Goal: Information Seeking & Learning: Compare options

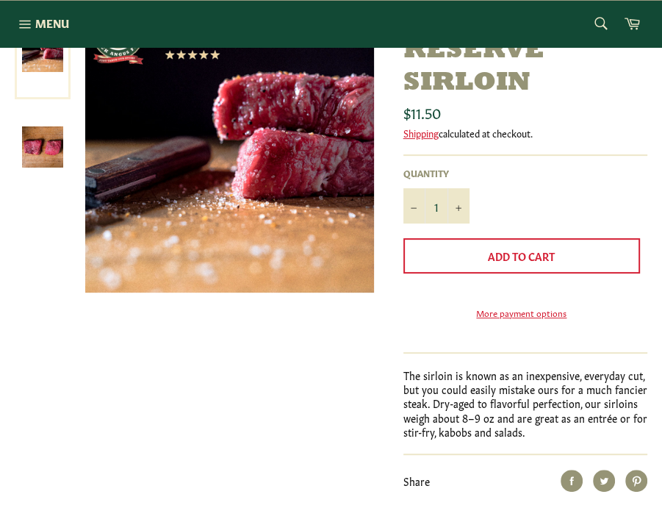
scroll to position [212, 0]
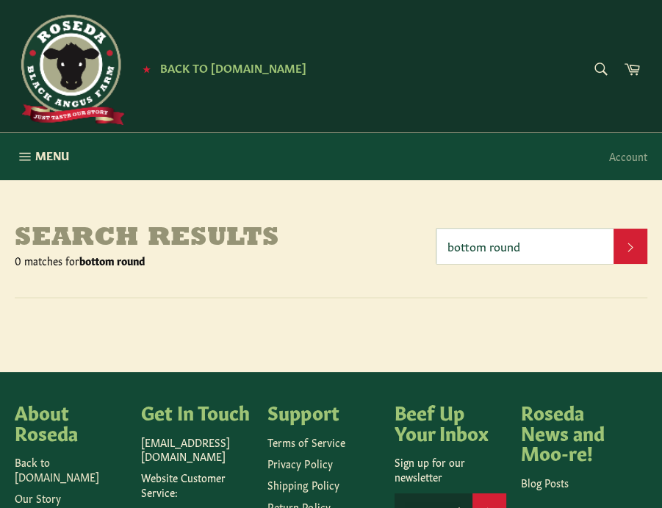
click at [515, 255] on input "bottom round" at bounding box center [525, 246] width 177 height 35
type input "roast"
click at [614, 229] on button "Search" at bounding box center [631, 246] width 34 height 35
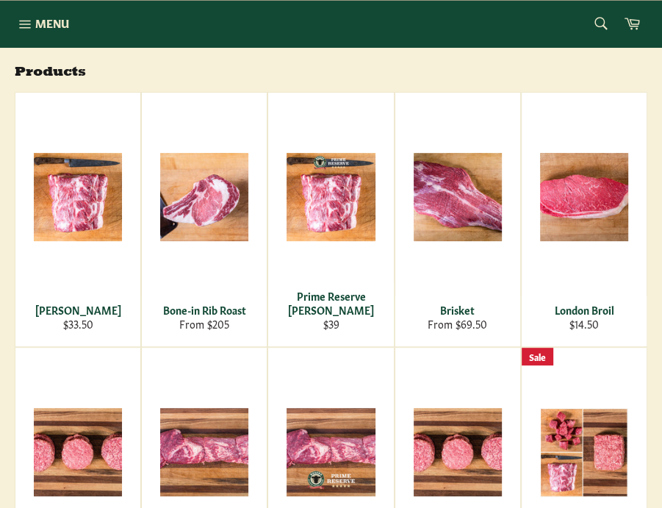
scroll to position [240, 0]
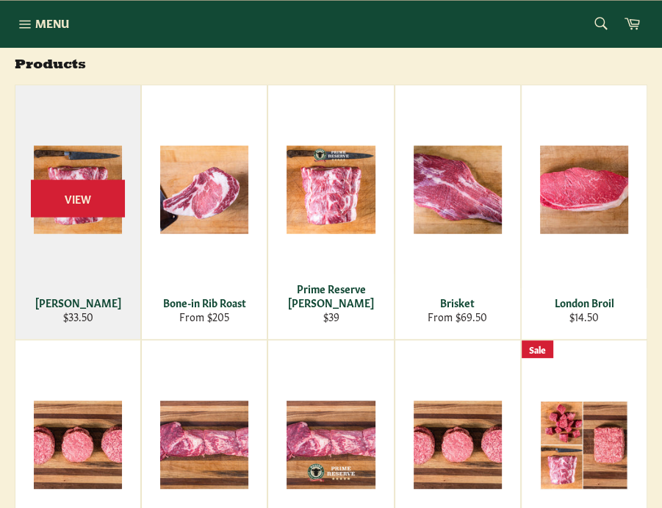
click at [71, 305] on div "Chuck Roast" at bounding box center [78, 303] width 107 height 14
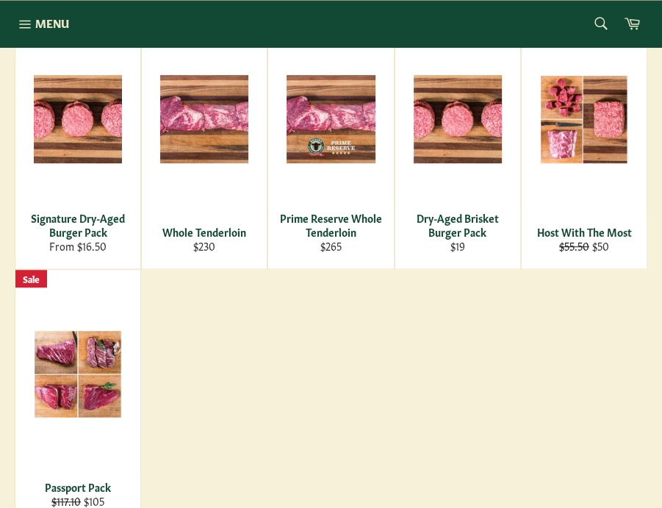
scroll to position [571, 0]
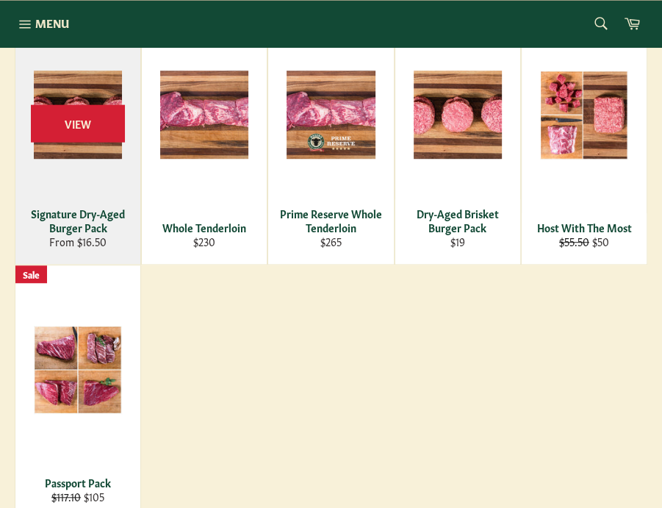
click at [71, 223] on div "Signature Dry-Aged Burger Pack" at bounding box center [78, 221] width 107 height 29
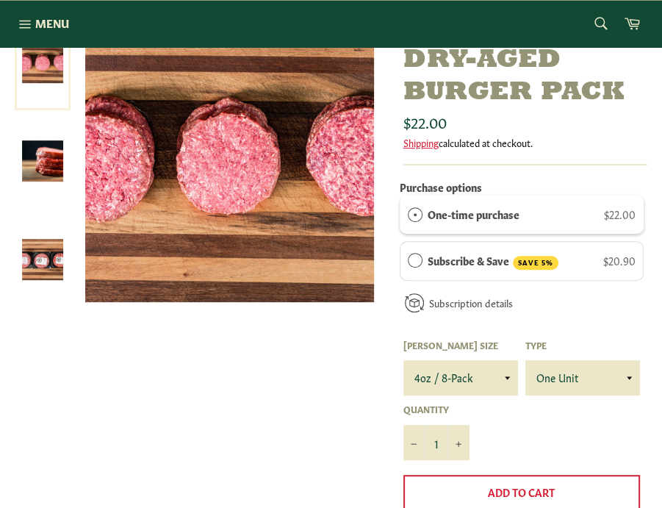
scroll to position [126, 0]
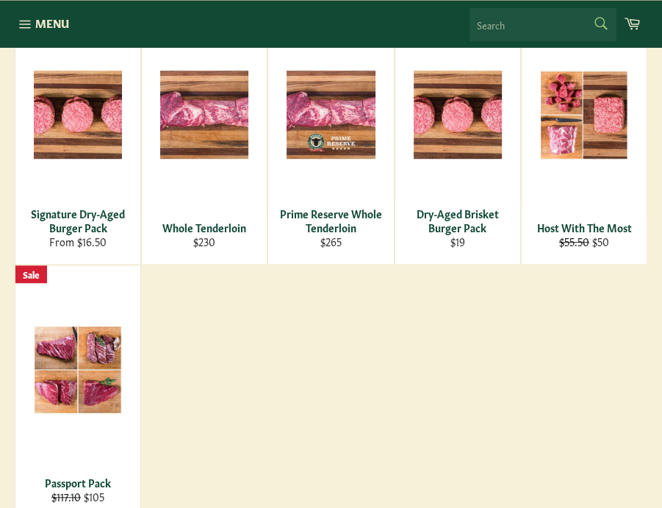
click at [601, 14] on form "Search Search" at bounding box center [543, 24] width 147 height 33
type input "d"
type input "ribeye"
click at [584, 8] on button "Search" at bounding box center [600, 23] width 33 height 31
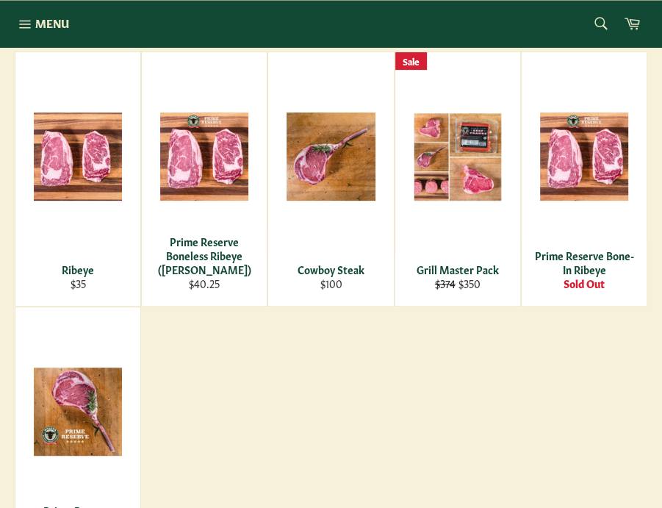
scroll to position [275, 0]
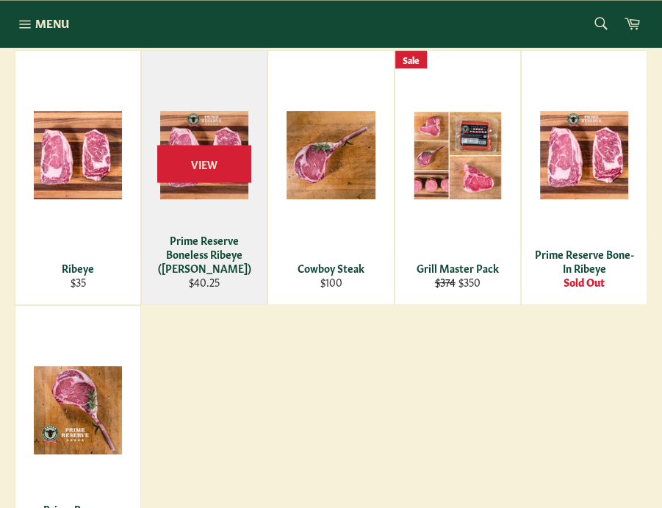
click at [196, 273] on div "Prime Reserve Boneless Ribeye ([PERSON_NAME])" at bounding box center [204, 254] width 107 height 43
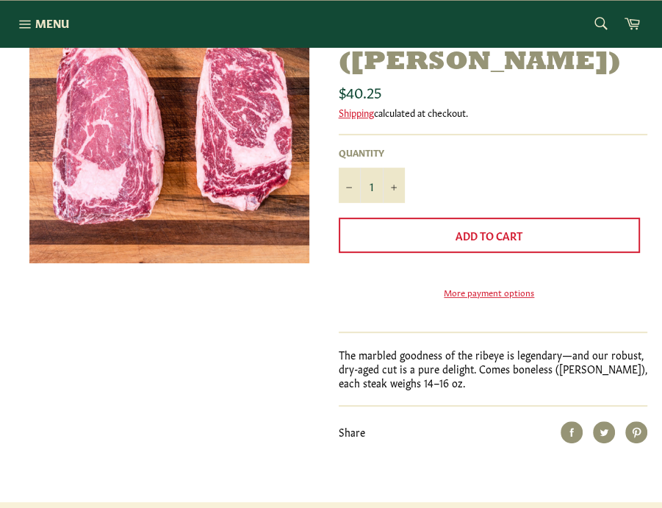
scroll to position [243, 0]
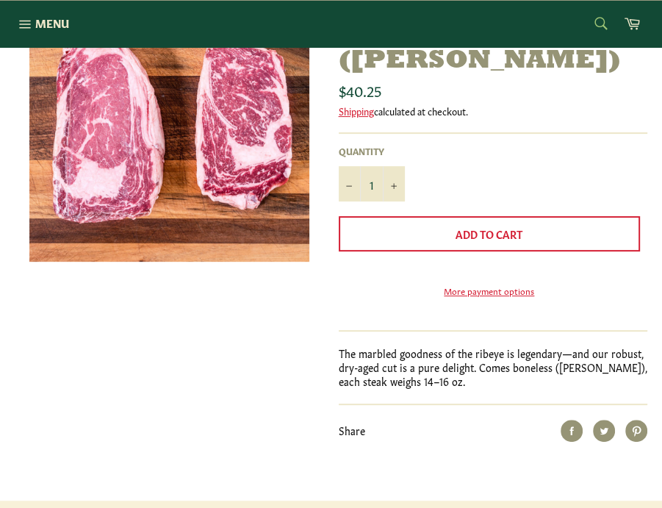
click at [604, 23] on form "Search Search" at bounding box center [600, 24] width 33 height 33
type input "eye"
click at [584, 8] on button "Search" at bounding box center [600, 23] width 33 height 31
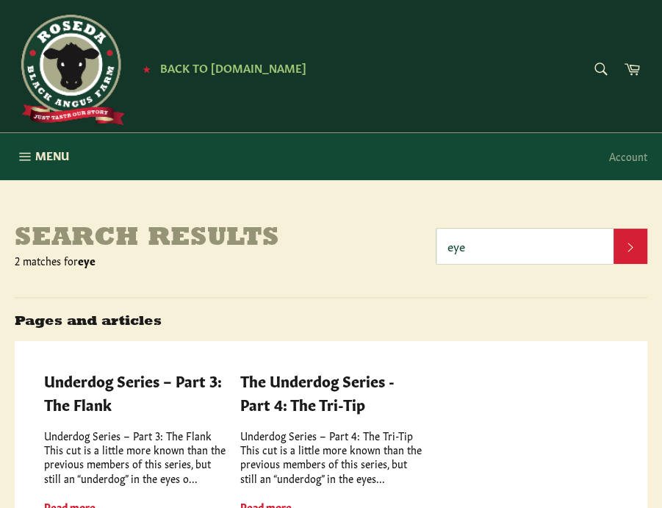
drag, startPoint x: 479, startPoint y: 250, endPoint x: 387, endPoint y: 257, distance: 92.9
click at [387, 257] on header "Search results 2 matches for eye eye Search" at bounding box center [331, 245] width 633 height 43
type input "eye round"
click at [614, 229] on button "Search" at bounding box center [631, 246] width 34 height 35
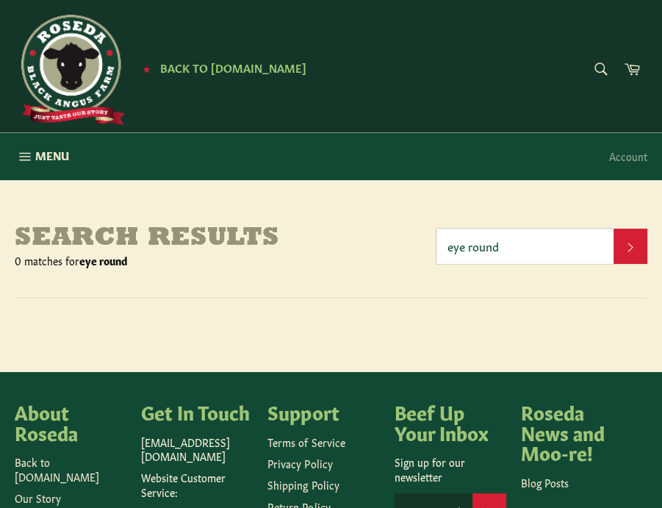
click at [519, 254] on input "eye round" at bounding box center [525, 246] width 177 height 35
type input "round"
click at [614, 229] on button "Search" at bounding box center [631, 246] width 34 height 35
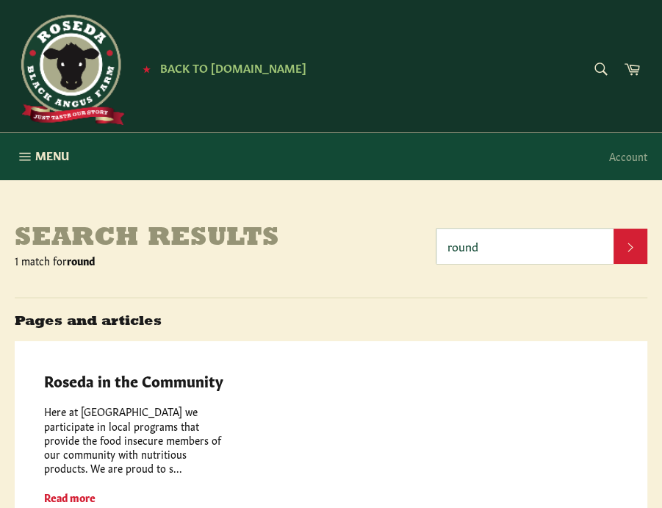
click at [530, 248] on input "round" at bounding box center [525, 246] width 177 height 35
type input "filet"
click at [614, 229] on button "Search" at bounding box center [631, 246] width 34 height 35
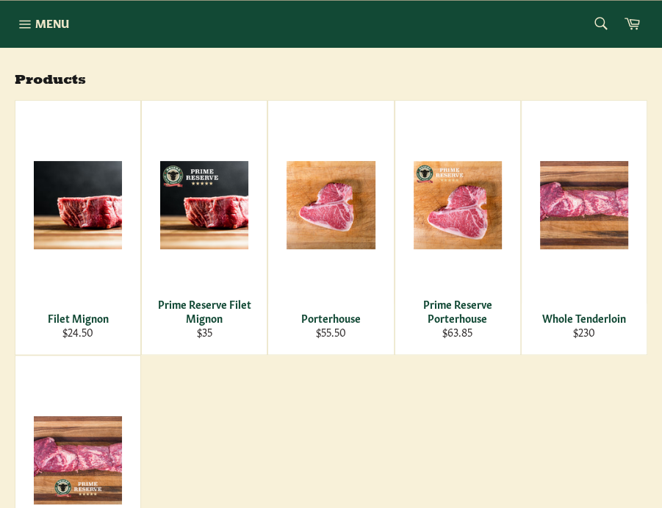
scroll to position [226, 0]
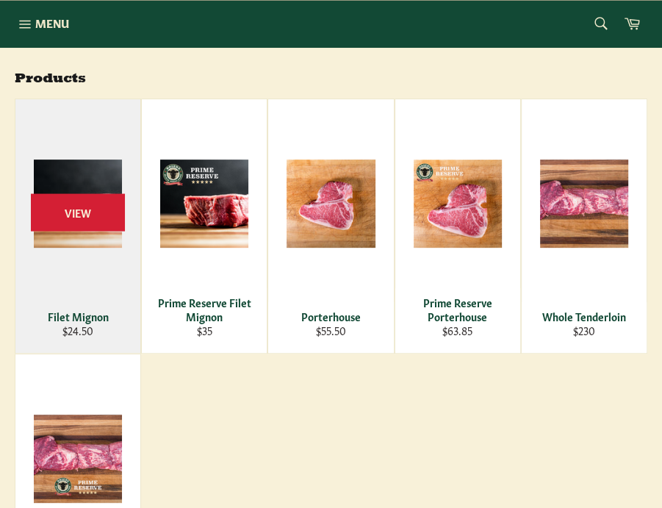
click at [65, 318] on div "Filet Mignon" at bounding box center [78, 317] width 107 height 14
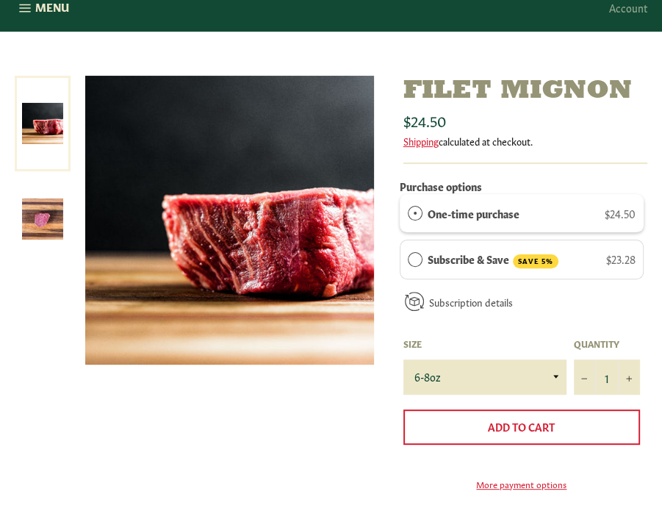
scroll to position [150, 0]
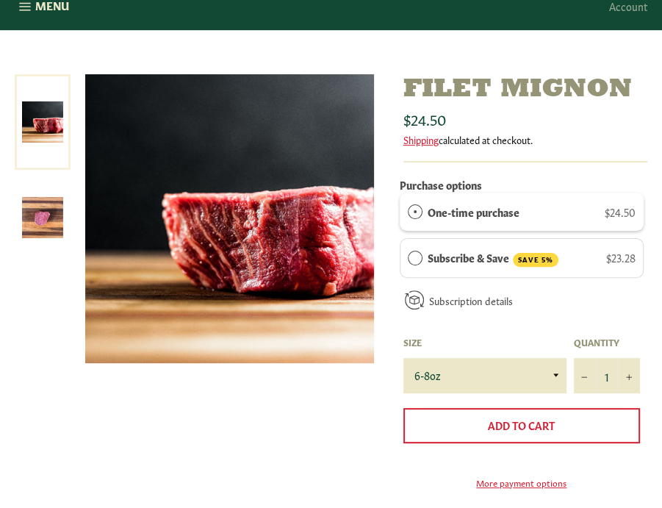
drag, startPoint x: 665, startPoint y: 121, endPoint x: 681, endPoint y: 171, distance: 52.3
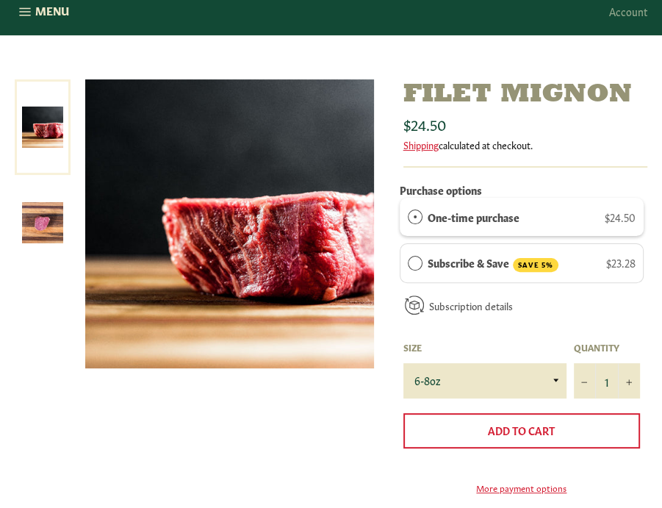
scroll to position [0, 0]
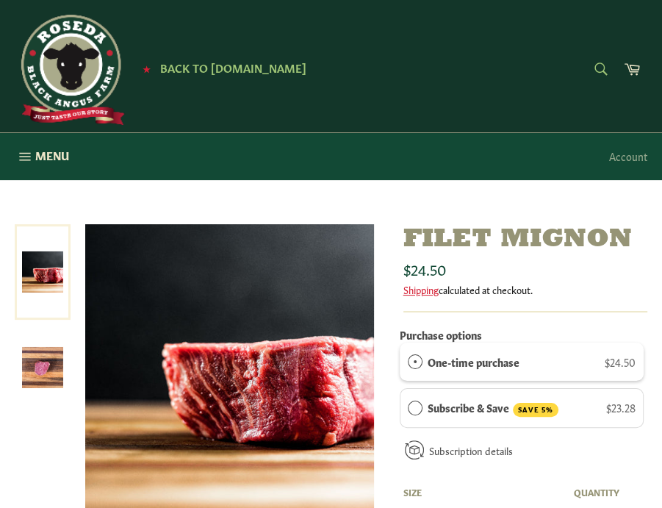
click at [587, 65] on form "Search Search" at bounding box center [600, 70] width 33 height 33
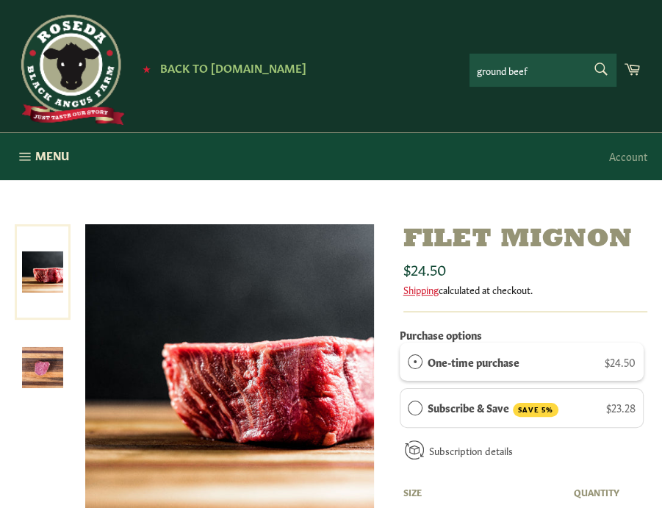
type input "ground beef"
click at [584, 54] on button "Search" at bounding box center [600, 69] width 33 height 31
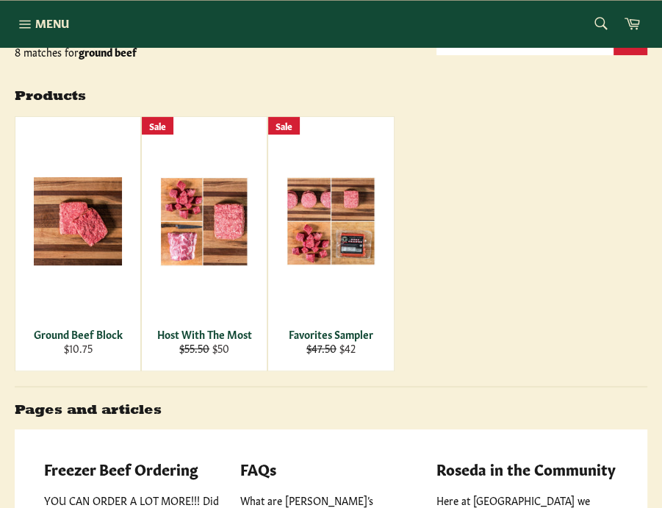
scroll to position [212, 0]
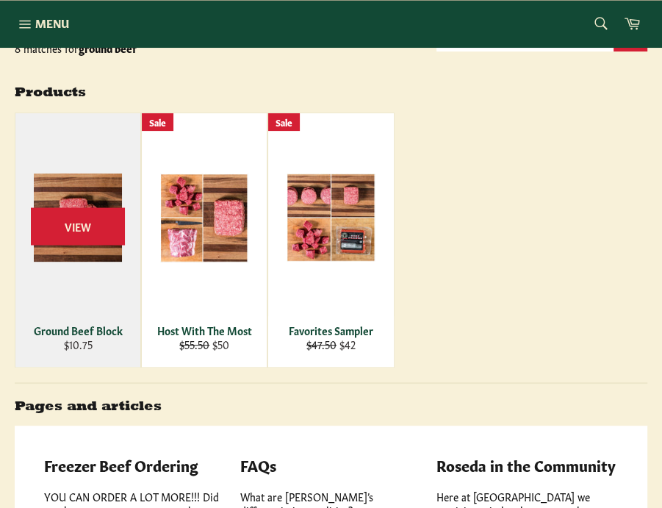
click at [74, 331] on div "Ground Beef Block" at bounding box center [78, 330] width 107 height 14
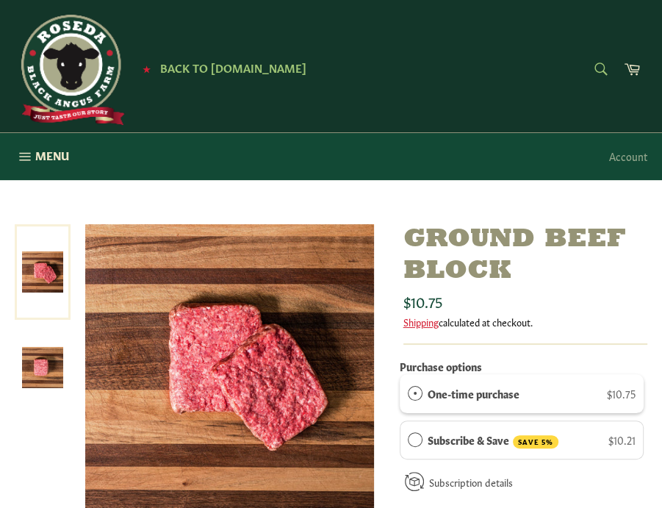
click at [594, 66] on form "Search Search" at bounding box center [600, 70] width 33 height 33
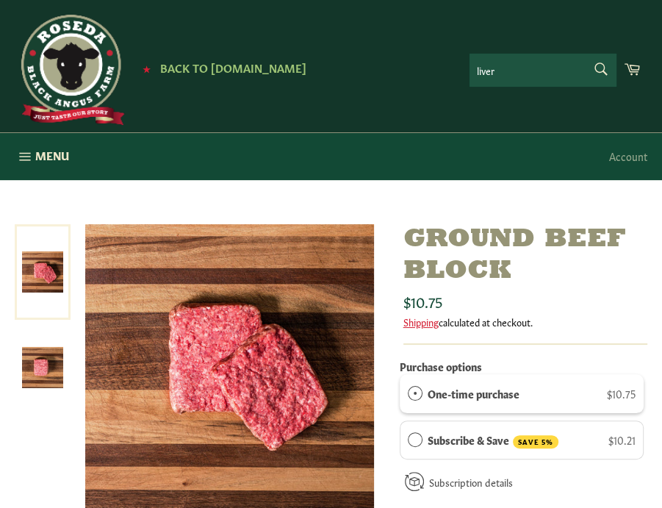
type input "liver"
click at [584, 54] on button "Search" at bounding box center [600, 69] width 33 height 31
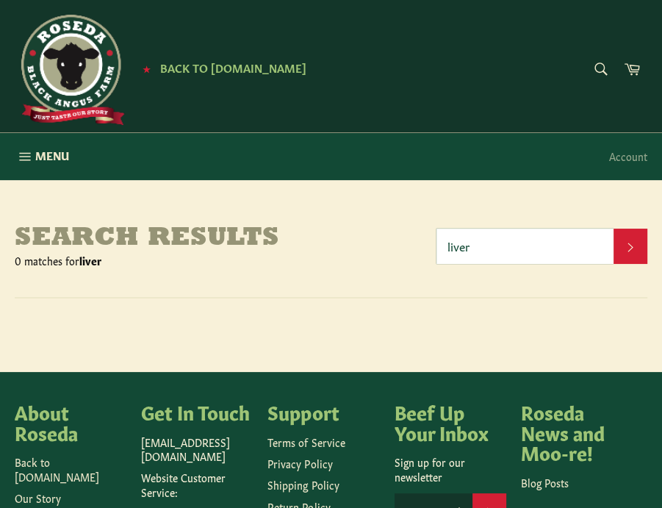
drag, startPoint x: 505, startPoint y: 238, endPoint x: 391, endPoint y: 250, distance: 114.6
click at [391, 250] on header "Search results 0 matches for liver liver Search" at bounding box center [331, 245] width 633 height 43
type input "ny strip"
click at [614, 229] on button "Search" at bounding box center [631, 246] width 34 height 35
drag, startPoint x: 522, startPoint y: 239, endPoint x: 412, endPoint y: 264, distance: 113.1
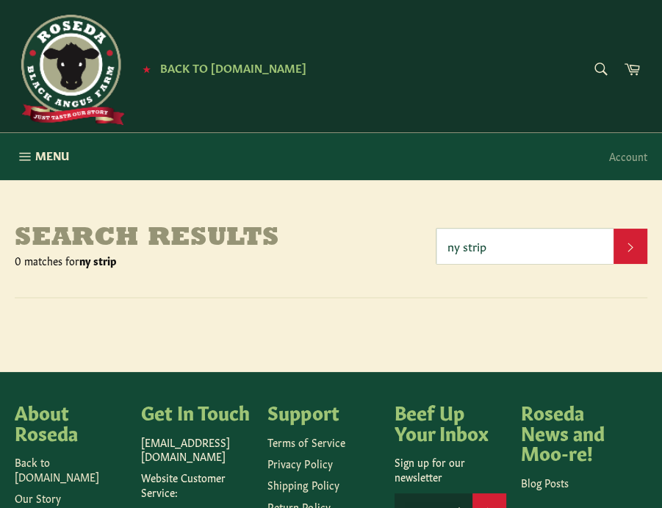
click at [412, 264] on header "Search results 0 matches for ny strip ny strip Search" at bounding box center [331, 245] width 633 height 43
type input "porterhouse"
click at [614, 229] on button "Search" at bounding box center [631, 246] width 34 height 35
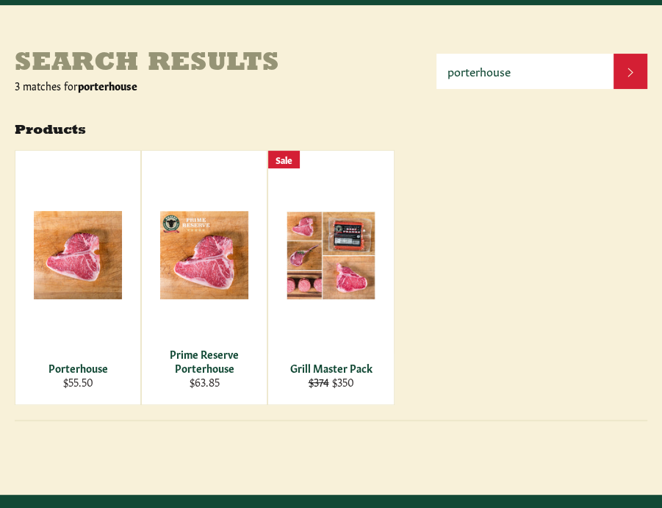
scroll to position [176, 0]
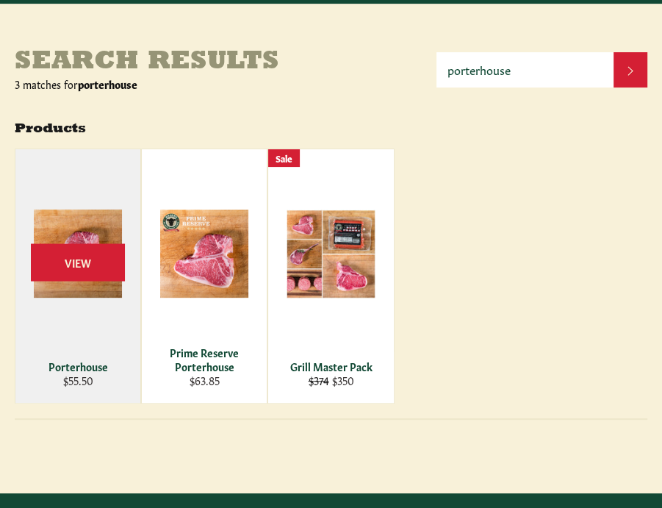
click at [78, 376] on div "View" at bounding box center [77, 276] width 125 height 254
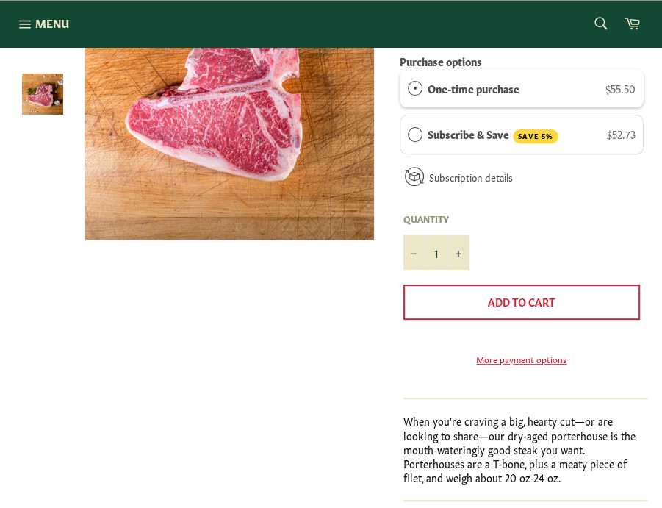
scroll to position [260, 0]
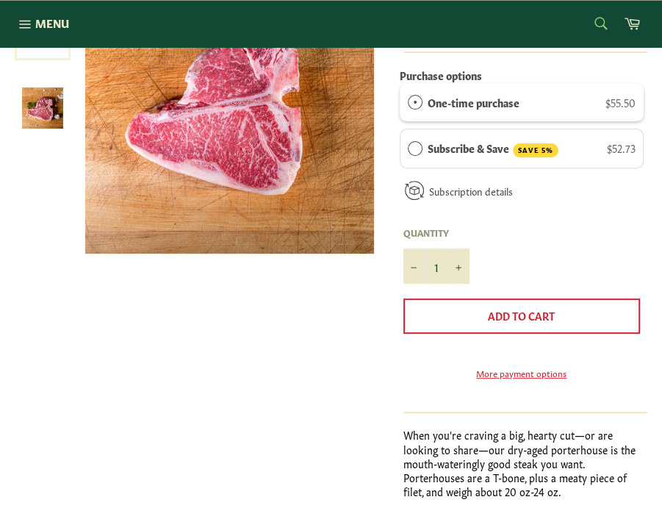
click at [602, 16] on form "Search Search" at bounding box center [600, 24] width 33 height 33
type input "arm"
click at [584, 8] on button "Search" at bounding box center [600, 23] width 33 height 31
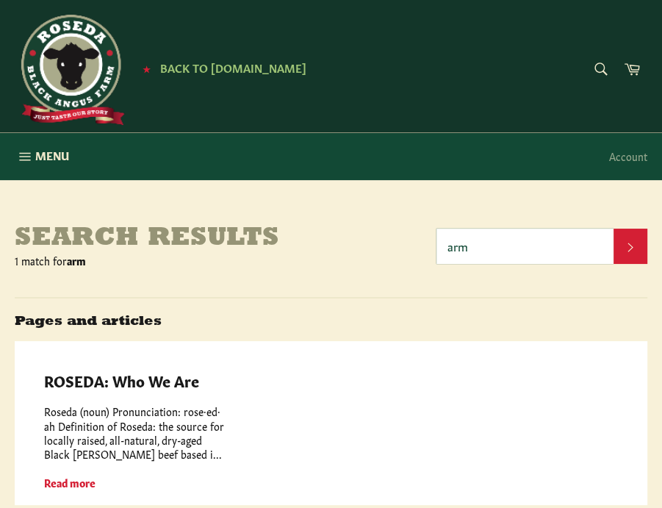
drag, startPoint x: 497, startPoint y: 254, endPoint x: 426, endPoint y: 261, distance: 70.9
click at [426, 261] on header "Search results 1 match for arm arm Search" at bounding box center [331, 245] width 633 height 43
type input "shank"
click at [614, 229] on button "Search" at bounding box center [631, 246] width 34 height 35
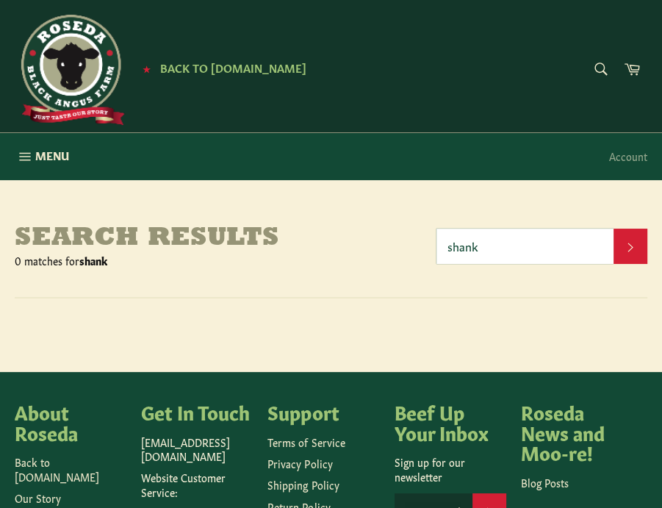
click at [465, 247] on input "shank" at bounding box center [525, 246] width 177 height 35
type input "short rib"
click at [614, 229] on button "Search" at bounding box center [631, 246] width 34 height 35
drag, startPoint x: 504, startPoint y: 244, endPoint x: 422, endPoint y: 235, distance: 82.1
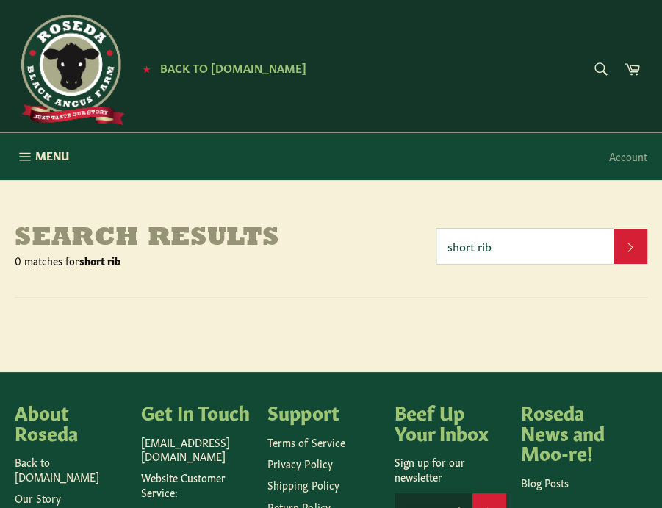
click at [422, 235] on header "Search results 0 matches for short rib short rib Search" at bounding box center [331, 245] width 633 height 43
type input "sirloin tip"
click at [614, 229] on button "Search" at bounding box center [631, 246] width 34 height 35
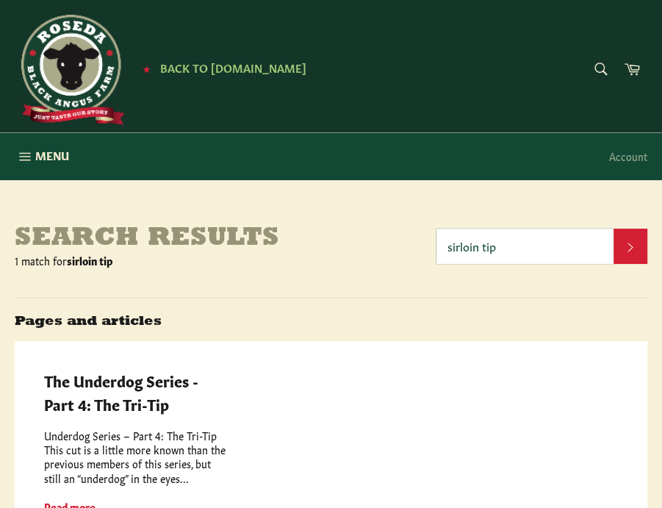
click at [451, 240] on input "sirloin tip" at bounding box center [525, 246] width 177 height 35
type input "tri tip"
click at [614, 229] on button "Search" at bounding box center [631, 246] width 34 height 35
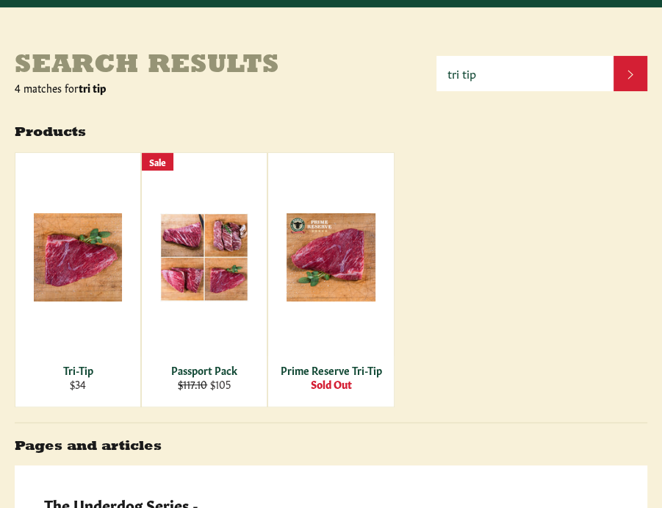
scroll to position [174, 0]
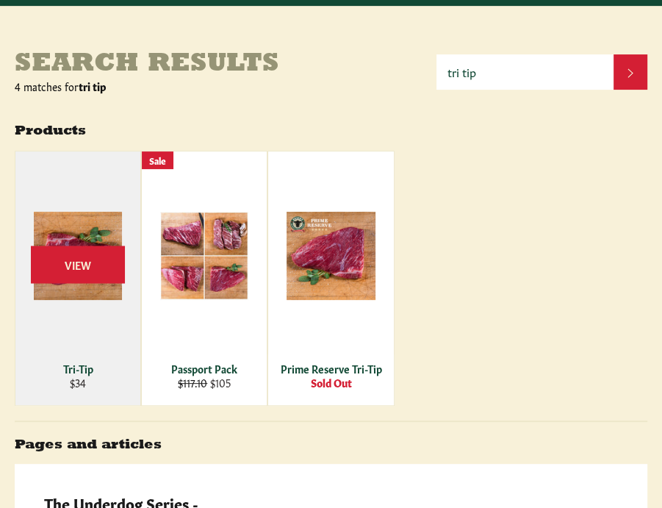
click at [75, 373] on div "Tri-Tip" at bounding box center [78, 369] width 107 height 14
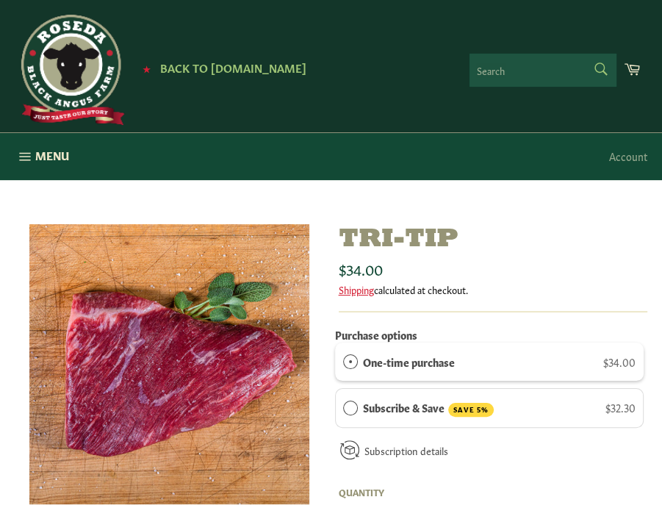
click at [600, 68] on form "Search Search" at bounding box center [543, 70] width 147 height 33
type input "stew"
click at [584, 54] on button "Search" at bounding box center [600, 69] width 33 height 31
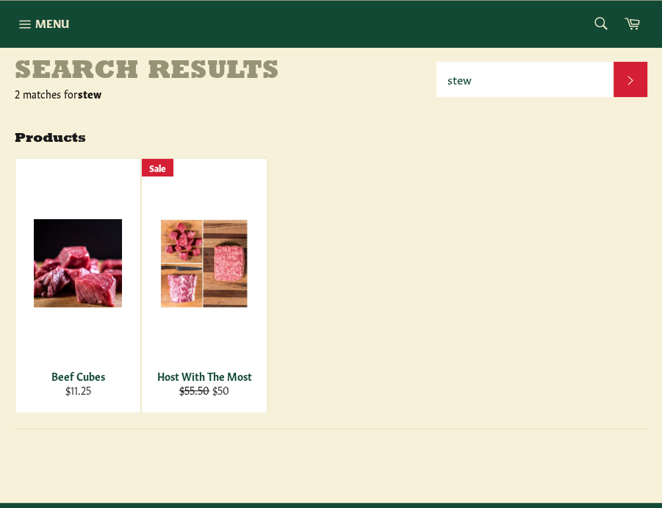
scroll to position [212, 0]
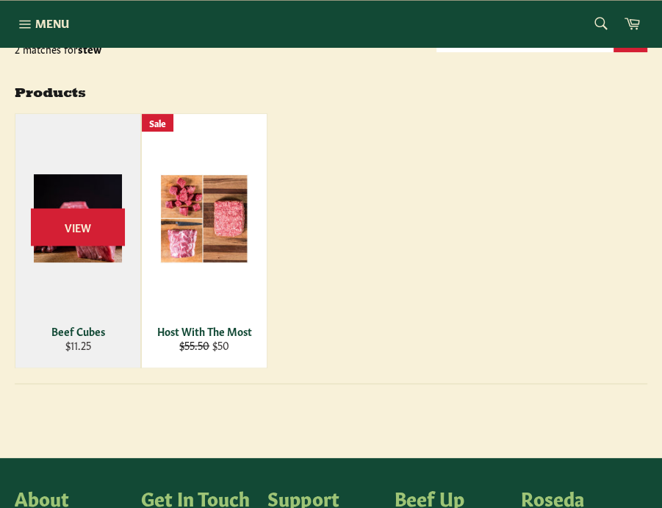
click at [82, 329] on div "Beef Cubes" at bounding box center [78, 331] width 107 height 14
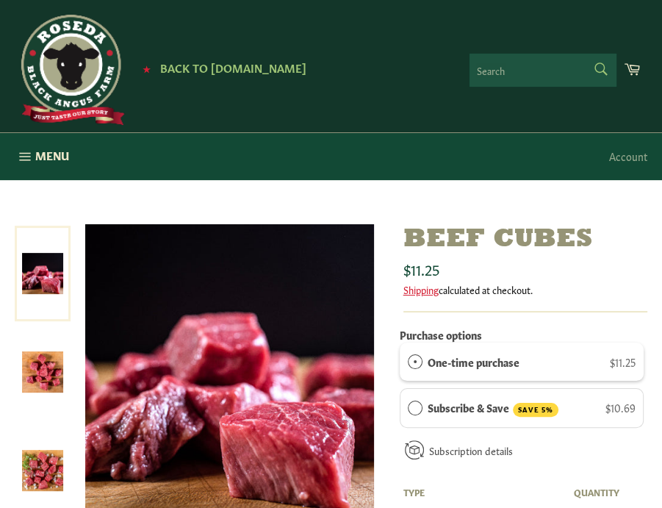
click at [593, 69] on form "Search Search" at bounding box center [543, 70] width 147 height 33
type input "bone"
click at [584, 54] on button "Search" at bounding box center [600, 69] width 33 height 31
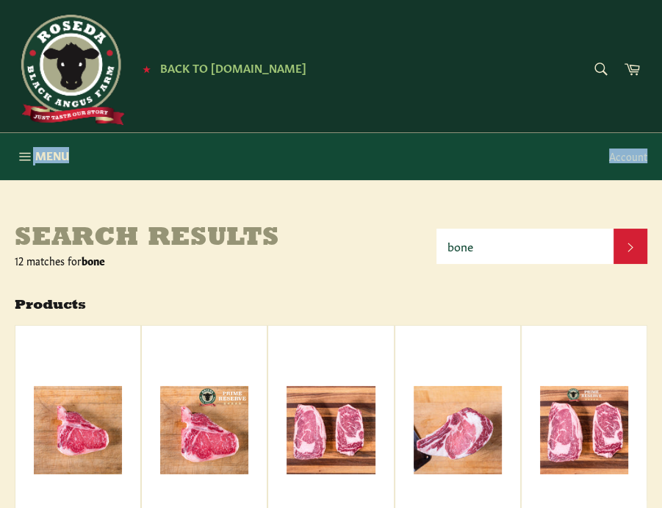
drag, startPoint x: 662, startPoint y: 66, endPoint x: 682, endPoint y: 139, distance: 75.6
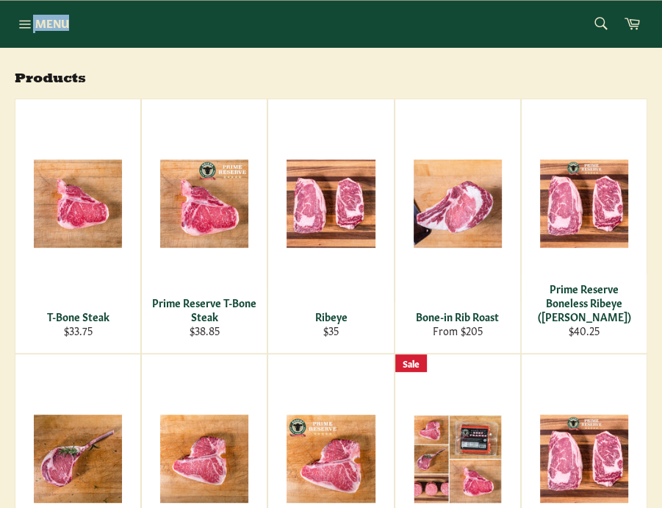
scroll to position [230, 0]
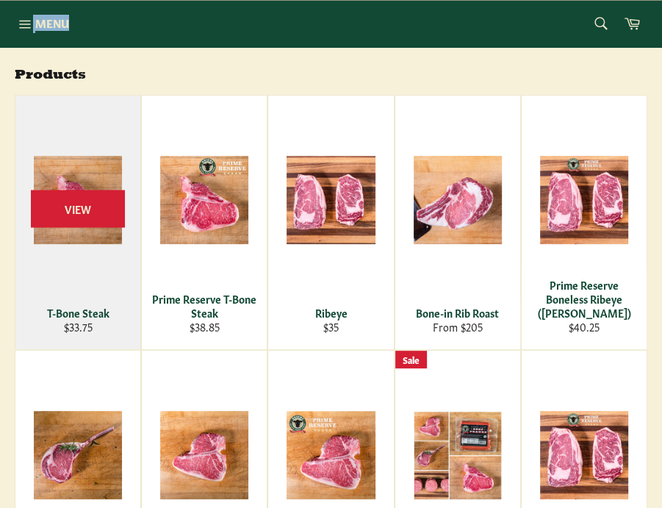
click at [65, 314] on div "T-Bone Steak" at bounding box center [78, 313] width 107 height 14
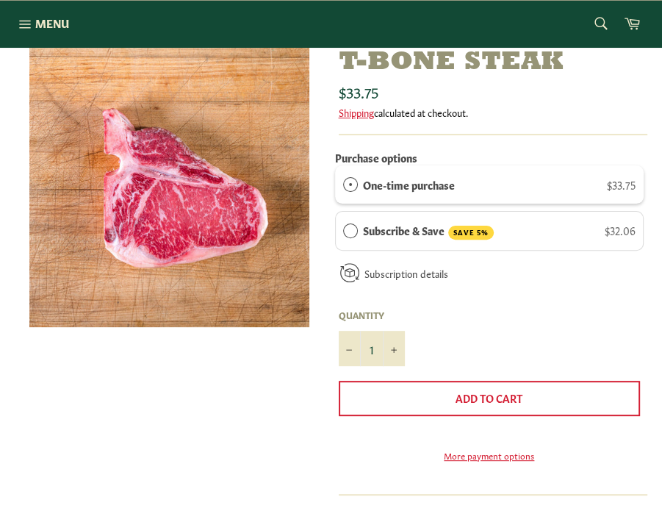
scroll to position [176, 0]
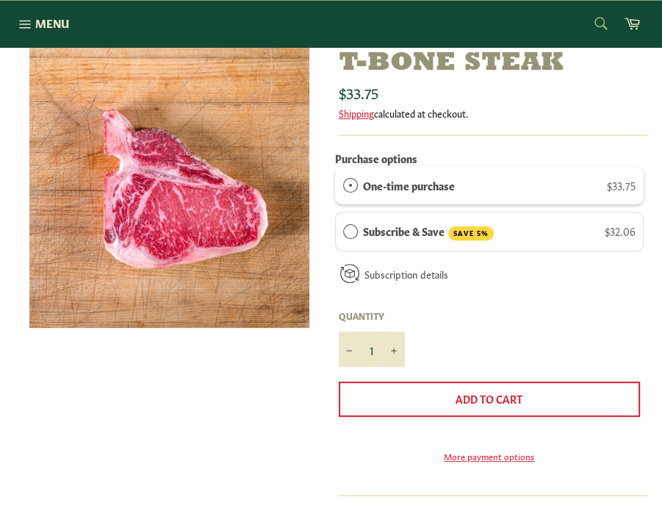
click at [598, 23] on form "Search Search" at bounding box center [600, 24] width 33 height 33
type input "roast"
click at [584, 8] on button "Search" at bounding box center [600, 23] width 33 height 31
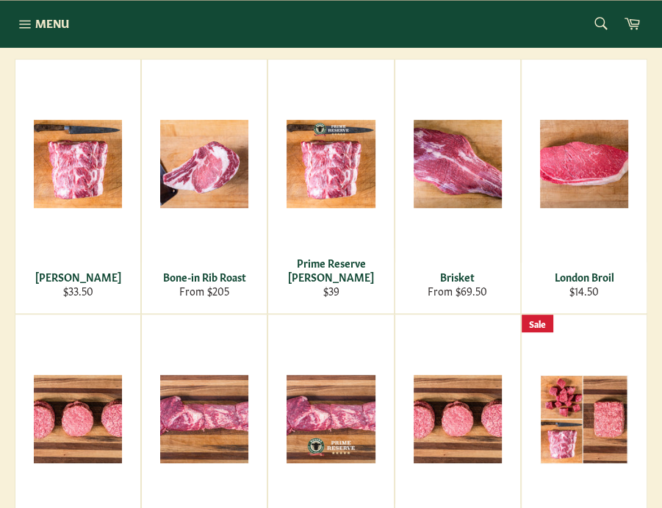
scroll to position [183, 0]
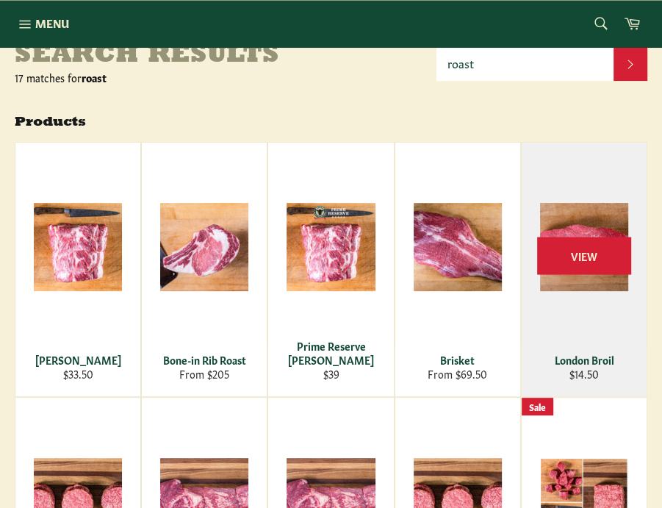
click at [599, 359] on div "London Broil" at bounding box center [584, 360] width 107 height 14
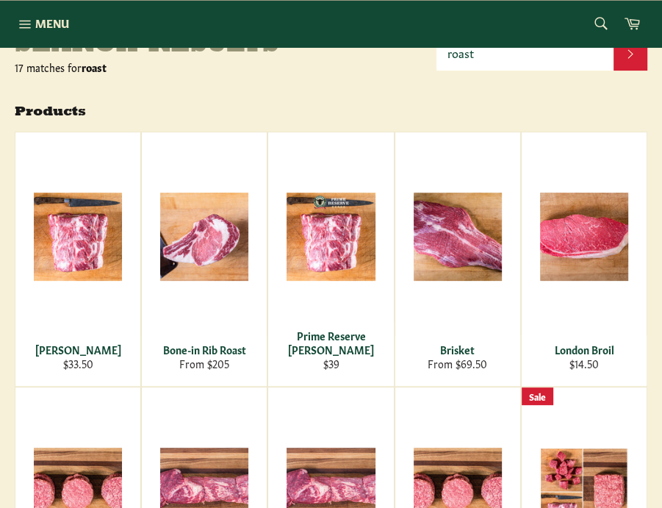
scroll to position [191, 0]
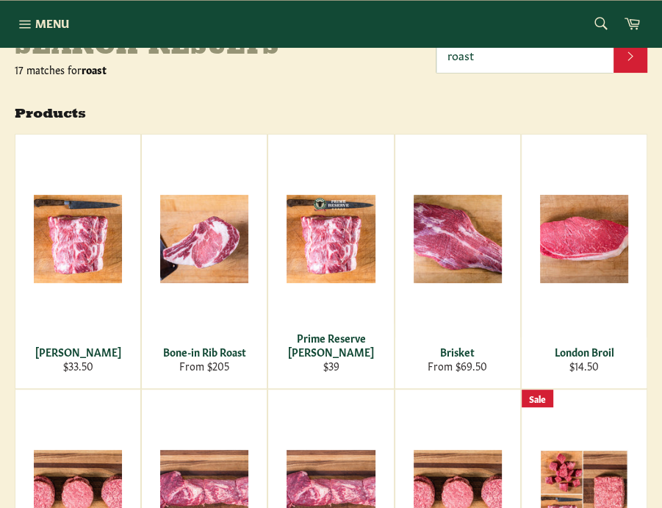
click at [531, 60] on input "roast" at bounding box center [525, 54] width 177 height 35
type input "chuck"
click at [614, 37] on button "Search" at bounding box center [631, 54] width 34 height 35
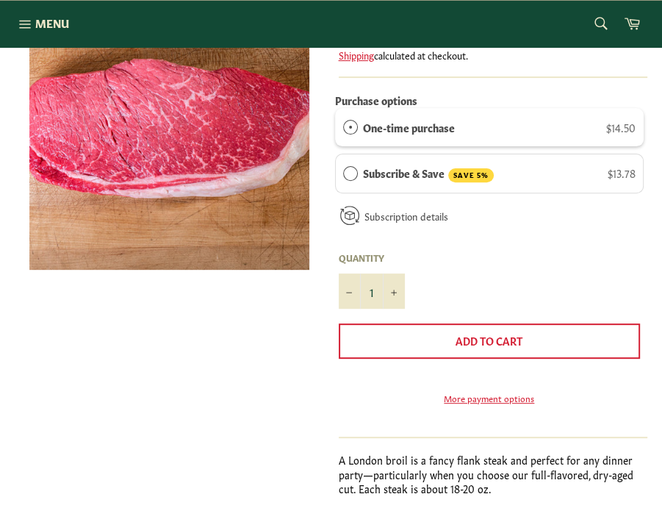
scroll to position [168, 0]
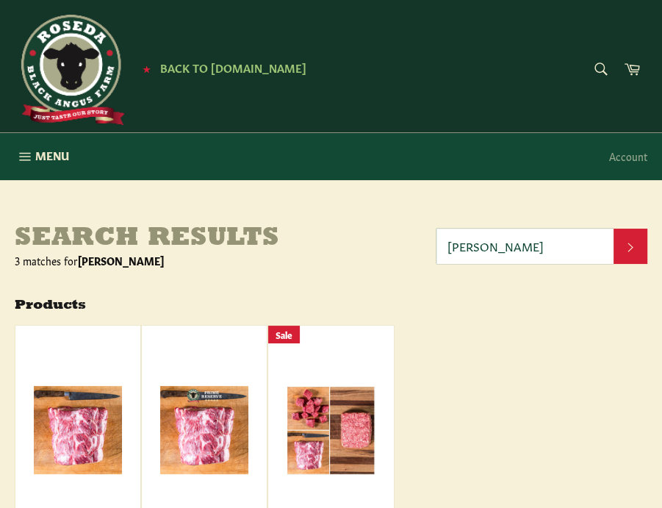
click at [489, 247] on input "[PERSON_NAME]" at bounding box center [525, 246] width 177 height 35
type input "steak"
click at [614, 229] on button "Search" at bounding box center [631, 246] width 34 height 35
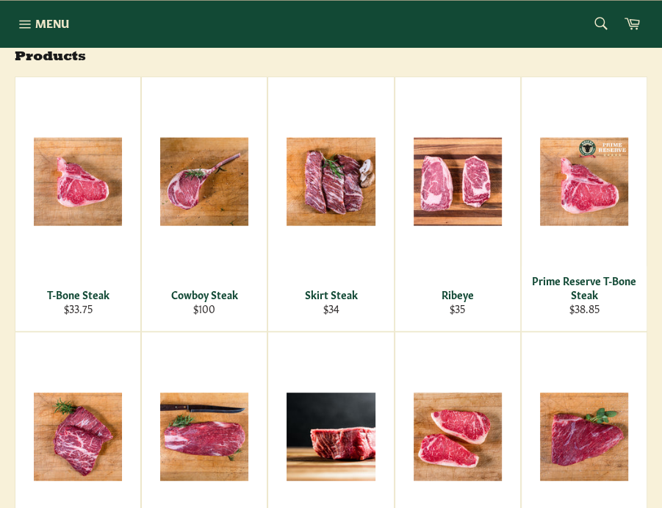
scroll to position [253, 0]
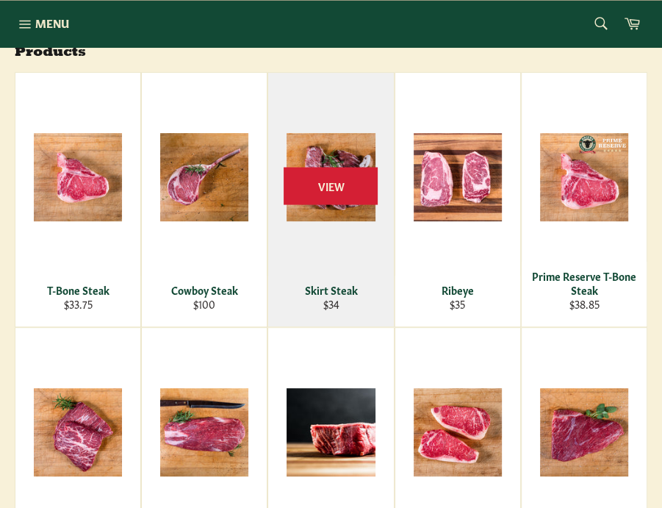
click at [323, 290] on div "Skirt Steak" at bounding box center [331, 290] width 107 height 14
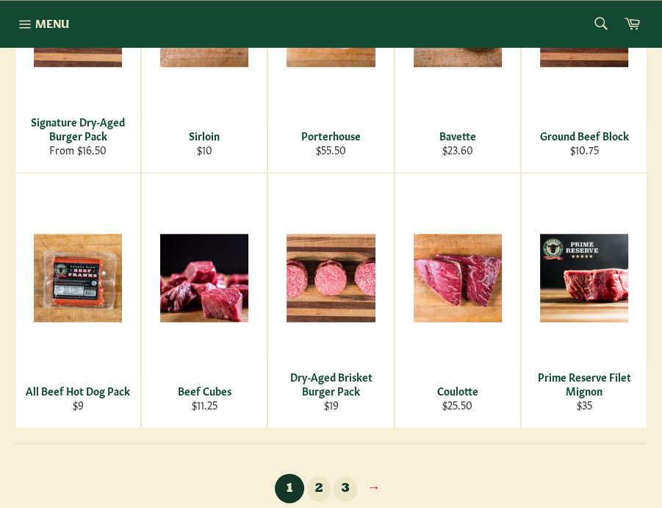
scroll to position [922, 0]
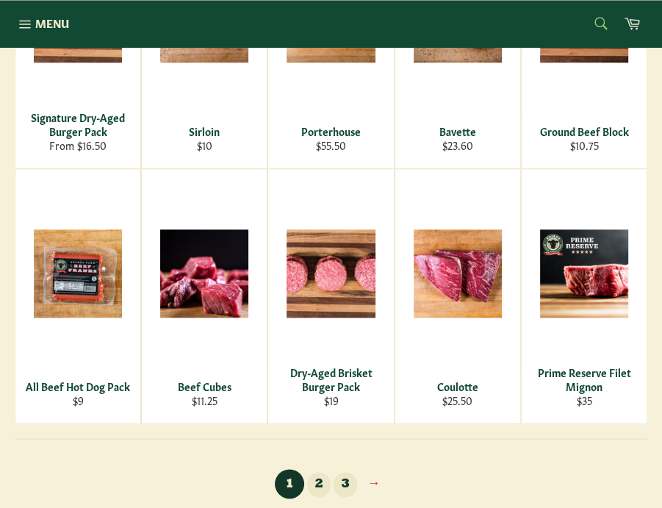
click at [590, 25] on form "Search Search" at bounding box center [600, 24] width 33 height 33
type input "brisket"
click at [584, 8] on button "Search" at bounding box center [600, 23] width 33 height 31
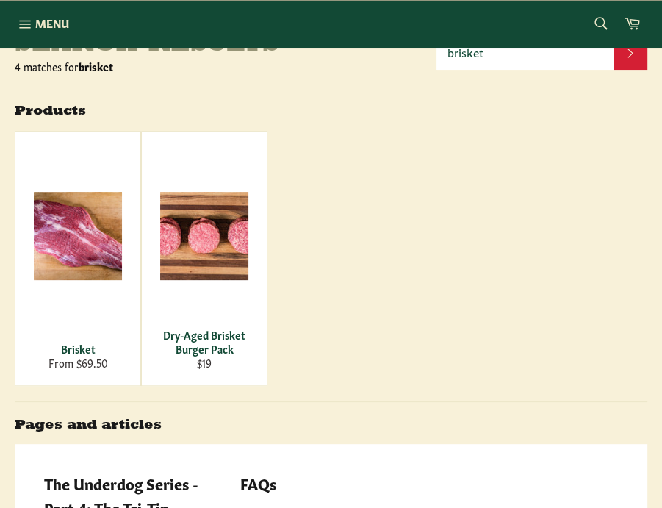
scroll to position [197, 0]
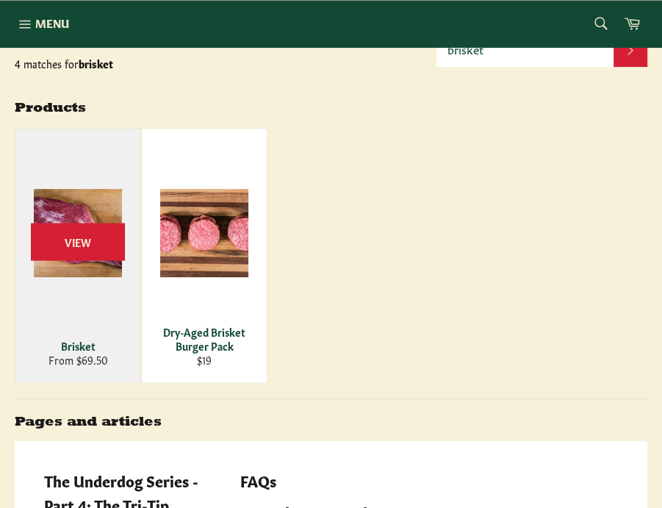
click at [74, 351] on div "Brisket" at bounding box center [78, 346] width 107 height 14
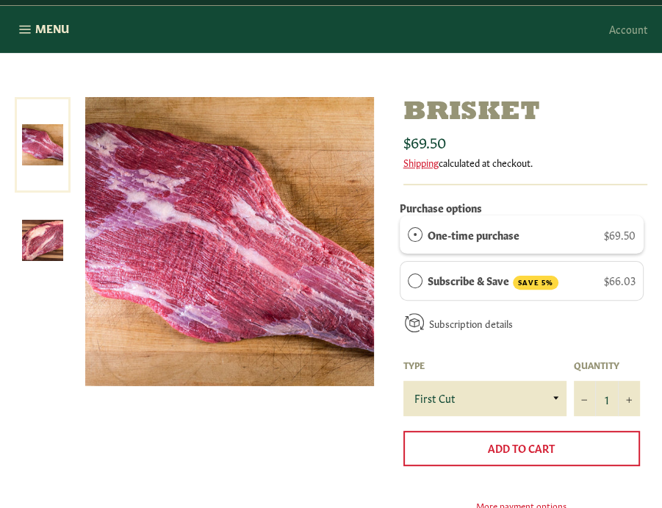
scroll to position [126, 0]
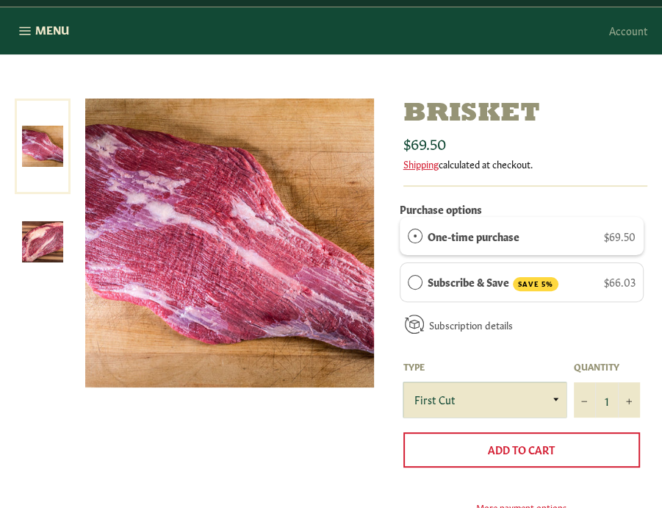
click at [540, 400] on select "First Cut Whole" at bounding box center [485, 399] width 163 height 35
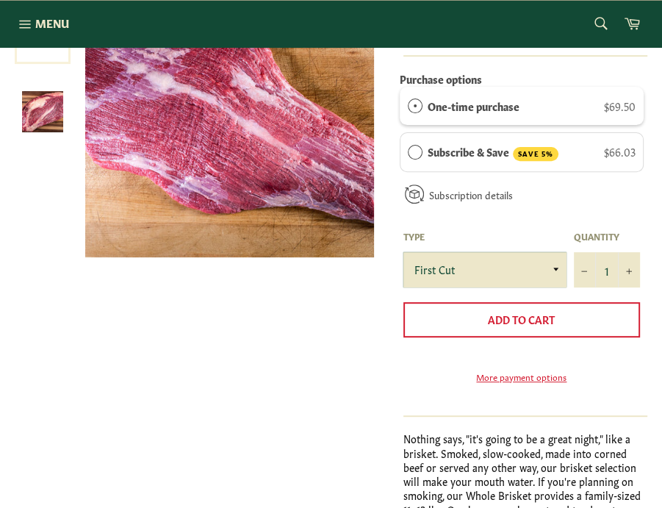
scroll to position [253, 0]
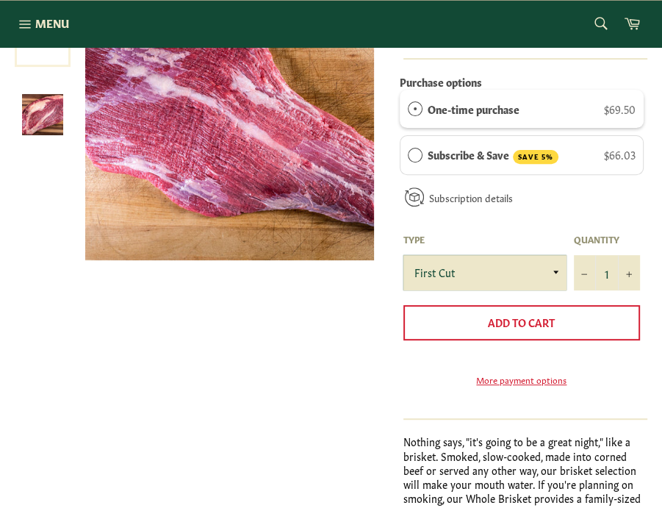
click at [554, 266] on select "First Cut Whole" at bounding box center [485, 272] width 163 height 35
select select "Whole"
click at [404, 255] on select "First Cut Whole" at bounding box center [485, 272] width 163 height 35
click at [599, 26] on form "Search Search" at bounding box center [600, 24] width 33 height 33
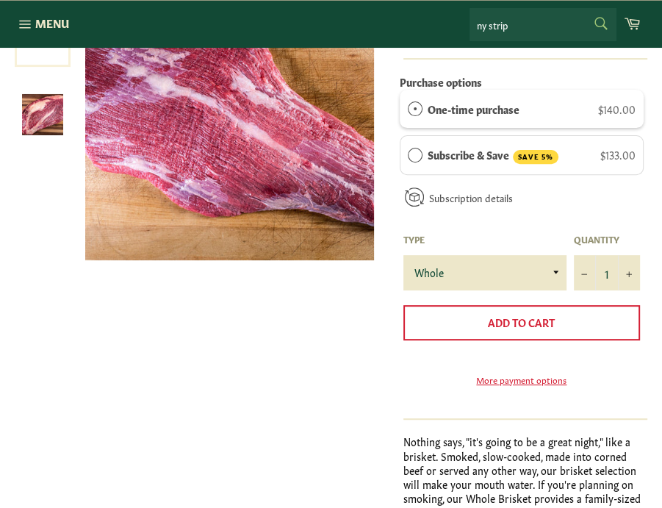
type input "ny strip"
click at [584, 8] on button "Search" at bounding box center [600, 23] width 33 height 31
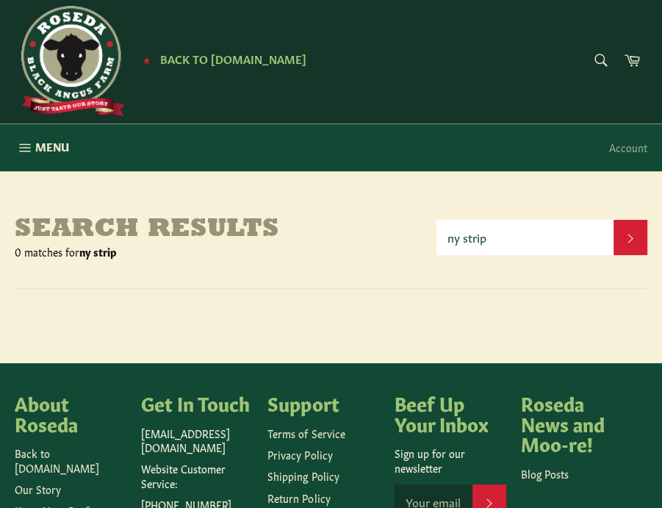
scroll to position [9, 0]
click at [525, 245] on input "ny strip" at bounding box center [525, 237] width 177 height 35
type input "strip"
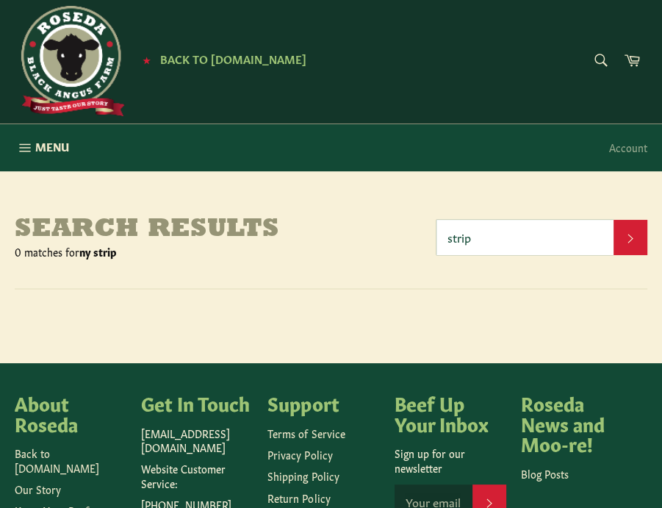
click at [614, 220] on button "Search" at bounding box center [631, 237] width 34 height 35
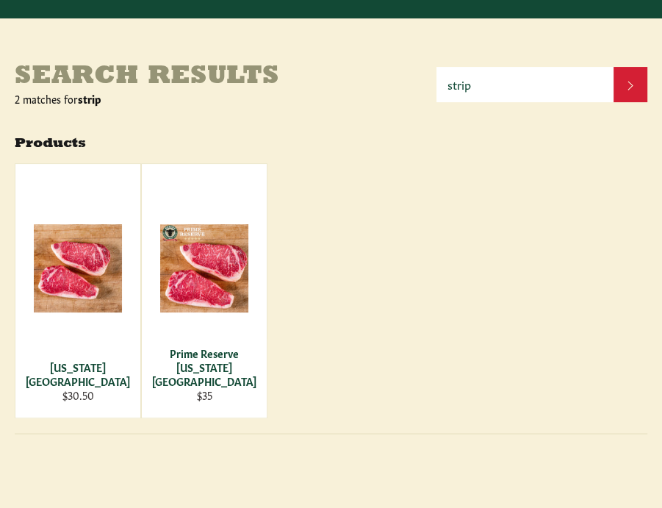
scroll to position [168, 0]
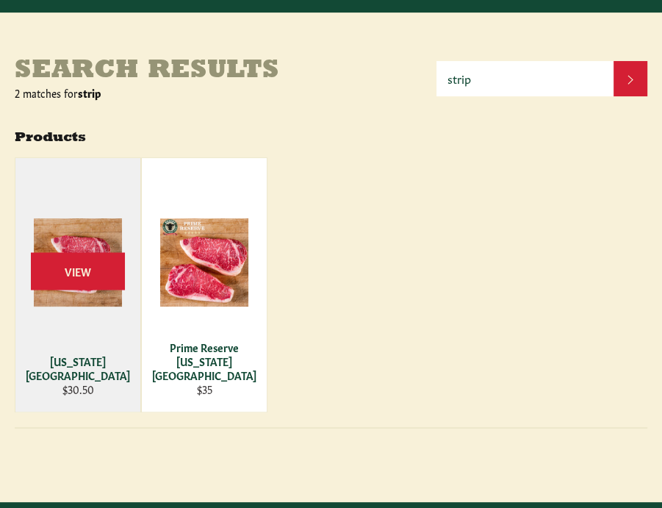
click at [93, 375] on div "[US_STATE][GEOGRAPHIC_DATA]" at bounding box center [78, 368] width 107 height 29
